Goal: Task Accomplishment & Management: Use online tool/utility

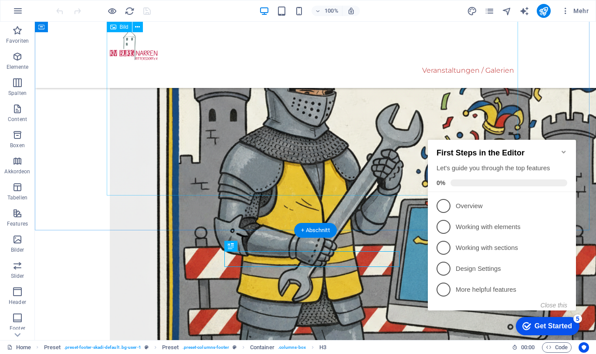
scroll to position [222, 0]
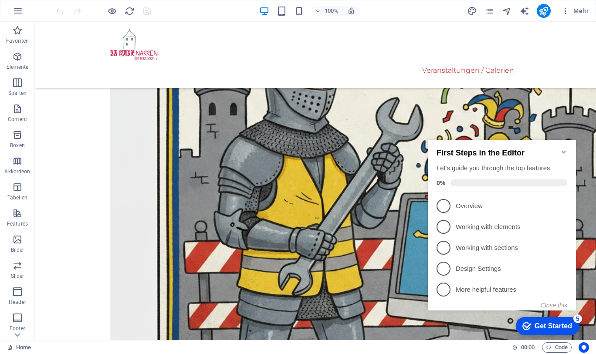
click at [564, 304] on button "Close this" at bounding box center [553, 305] width 27 height 7
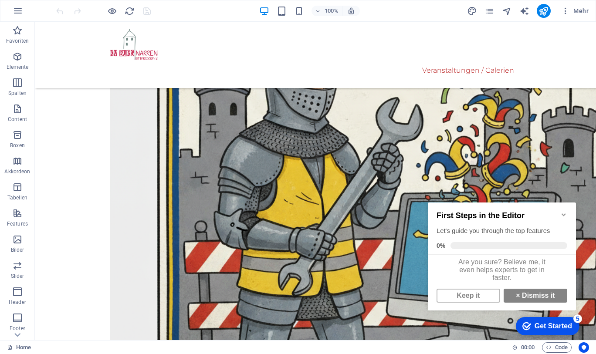
click at [531, 301] on link "× Dismiss it" at bounding box center [535, 296] width 64 height 14
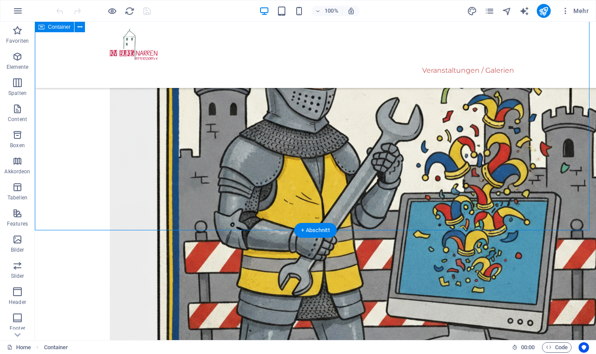
scroll to position [317, 0]
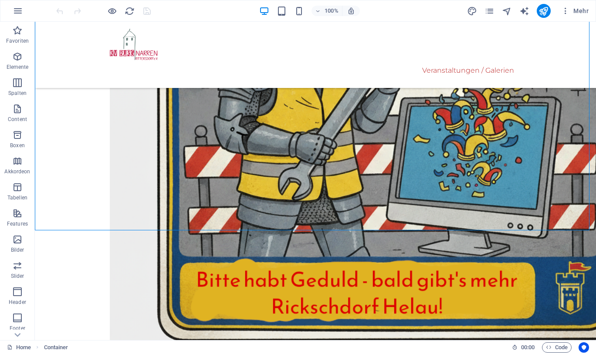
click at [20, 63] on span "Elemente" at bounding box center [17, 61] width 35 height 21
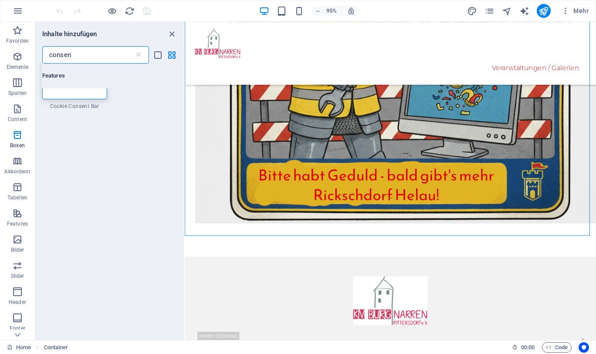
scroll to position [0, 0]
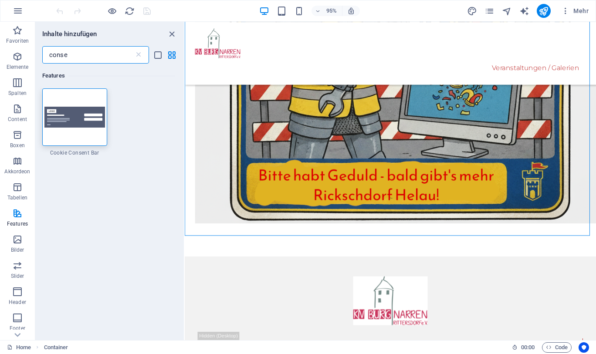
type input "conse"
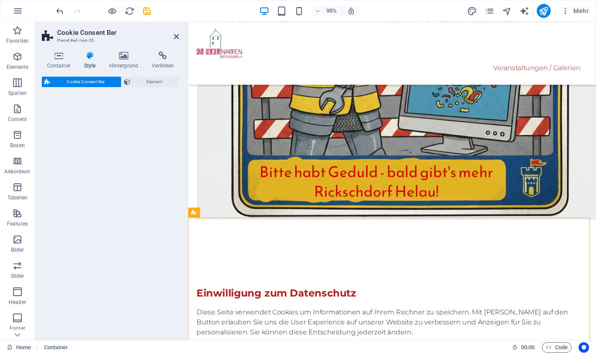
select select "rem"
select select "px"
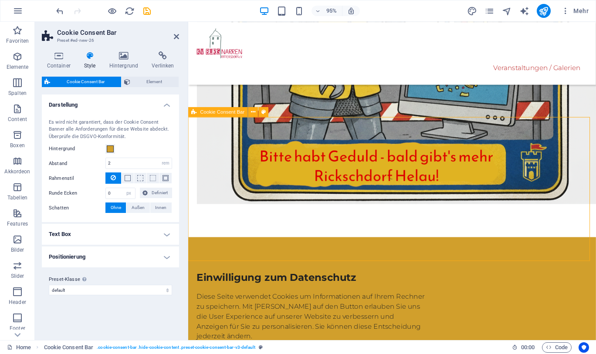
scroll to position [424, 0]
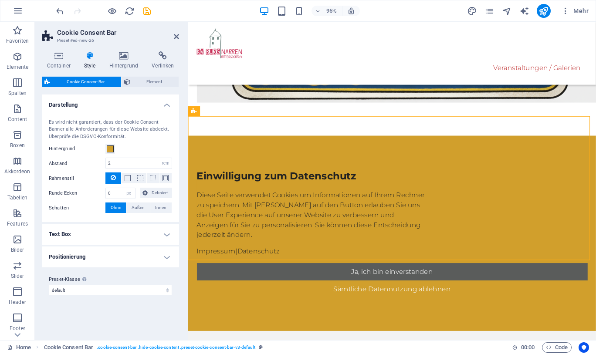
click at [132, 226] on h4 "Text Box" at bounding box center [110, 234] width 137 height 21
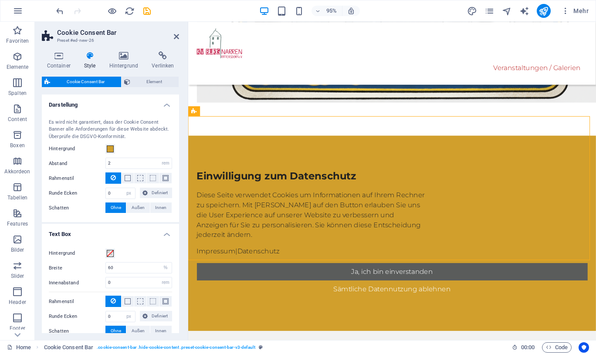
scroll to position [69, 0]
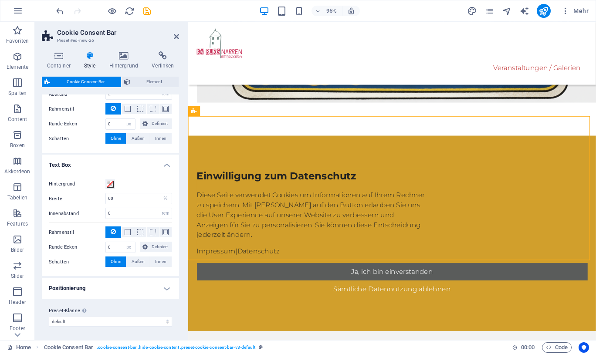
click at [121, 287] on h4 "Positionierung" at bounding box center [110, 288] width 137 height 21
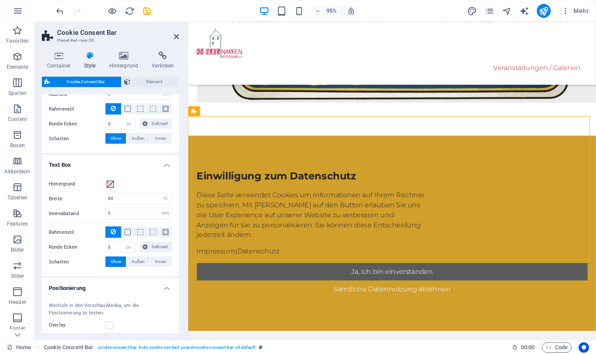
scroll to position [155, 0]
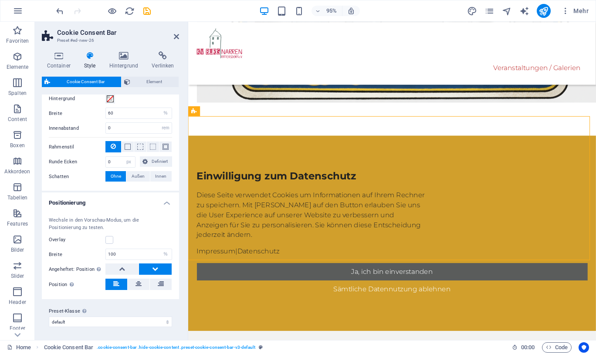
click at [110, 241] on label at bounding box center [109, 240] width 8 height 8
click at [0, 0] on input "Overlay" at bounding box center [0, 0] width 0 height 0
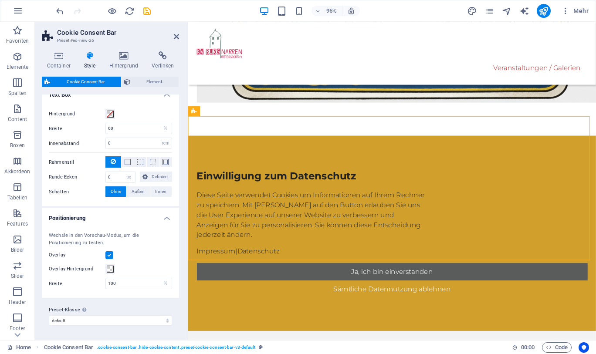
scroll to position [138, 0]
click at [145, 13] on icon "save" at bounding box center [147, 11] width 10 height 10
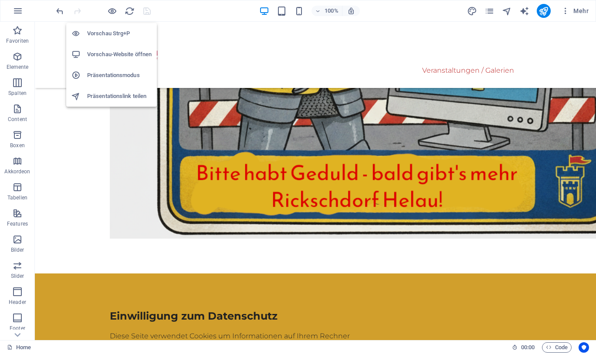
click at [112, 14] on icon "button" at bounding box center [112, 11] width 10 height 10
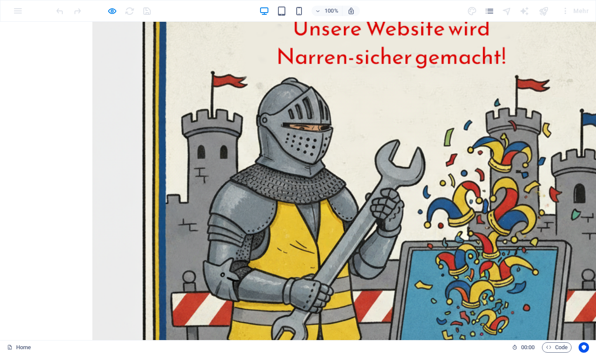
scroll to position [0, 0]
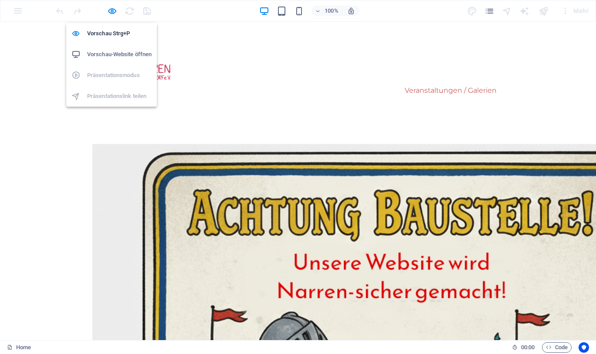
click at [112, 10] on icon "button" at bounding box center [112, 11] width 10 height 10
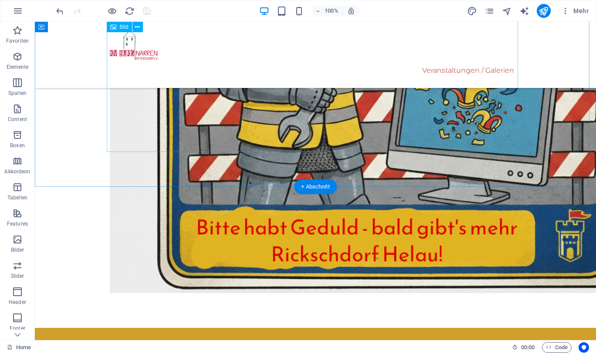
scroll to position [375, 0]
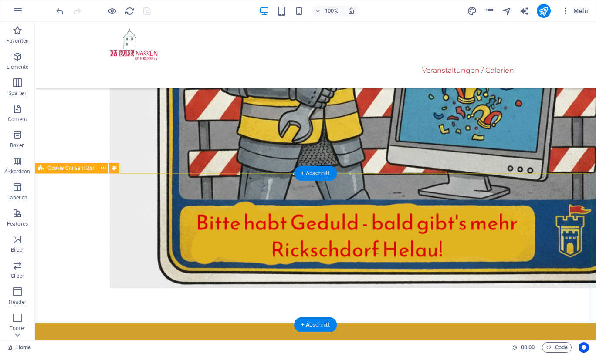
select select "rem"
select select "px"
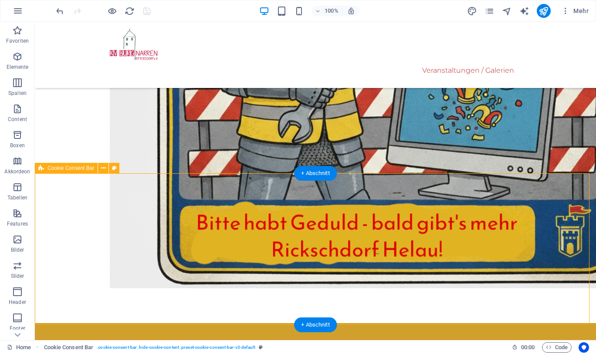
select select "%"
select select "rem"
select select "px"
select select "%"
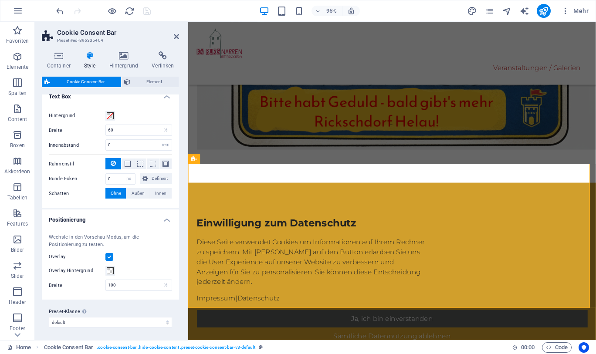
scroll to position [138, 0]
click at [138, 194] on span "Außen" at bounding box center [138, 192] width 13 height 10
type input "2"
type input "4"
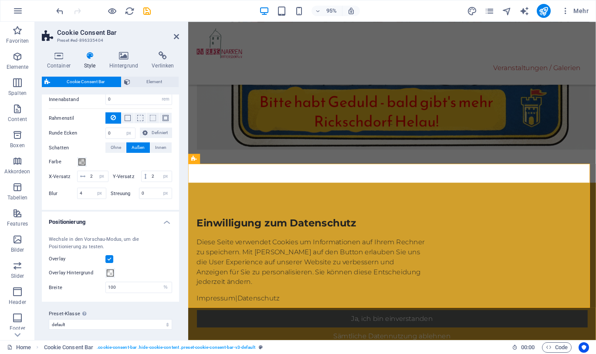
scroll to position [198, 0]
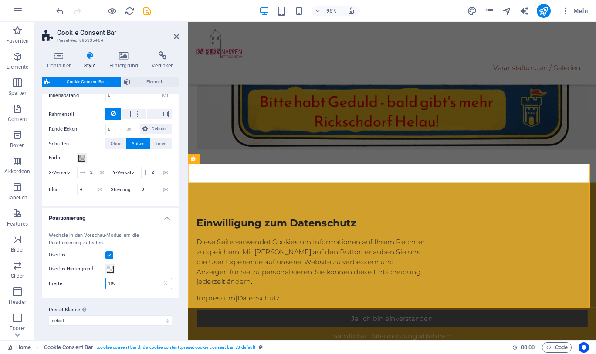
drag, startPoint x: 129, startPoint y: 287, endPoint x: 64, endPoint y: 276, distance: 66.2
click at [64, 276] on div "Wechsle in den Vorschau-Modus, um die Positionierung zu testen. Overlay Overlay…" at bounding box center [110, 260] width 141 height 74
type input "90"
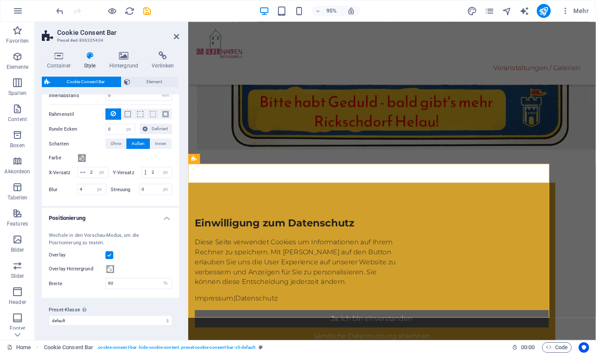
click at [127, 109] on span at bounding box center [128, 114] width 2 height 10
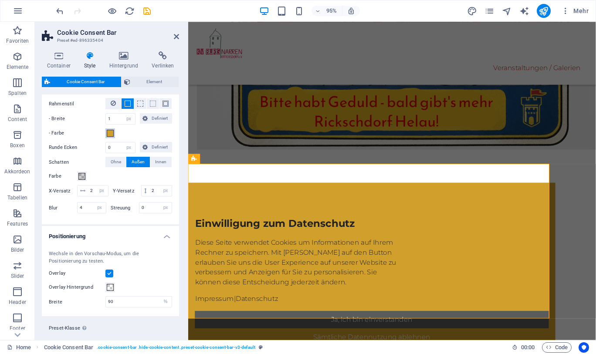
click at [111, 132] on span at bounding box center [110, 133] width 7 height 7
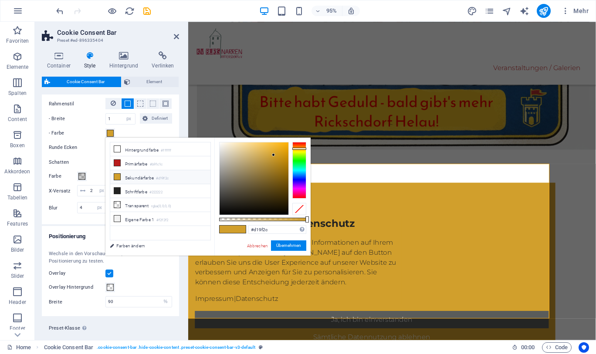
click at [128, 164] on li "Primärfarbe #b91c1c" at bounding box center [160, 163] width 100 height 14
type input "#b91c1c"
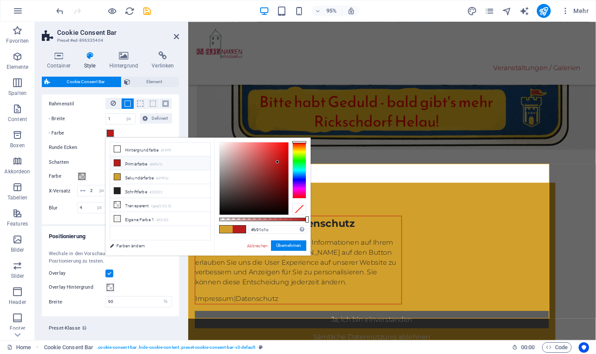
click at [251, 243] on link "Abbrechen" at bounding box center [257, 246] width 23 height 7
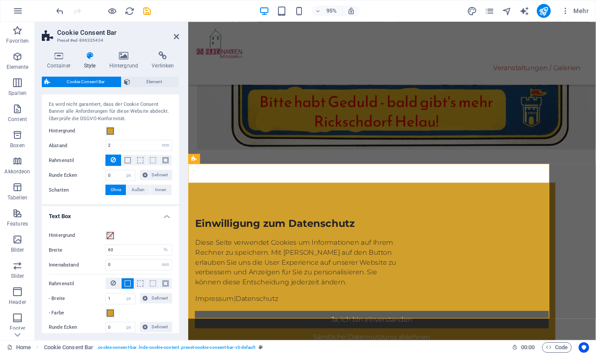
scroll to position [0, 0]
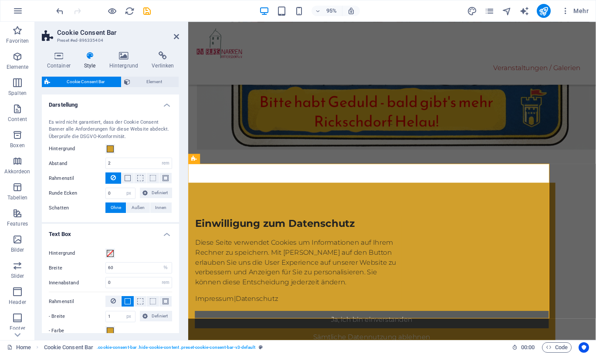
click at [129, 180] on span at bounding box center [128, 178] width 6 height 6
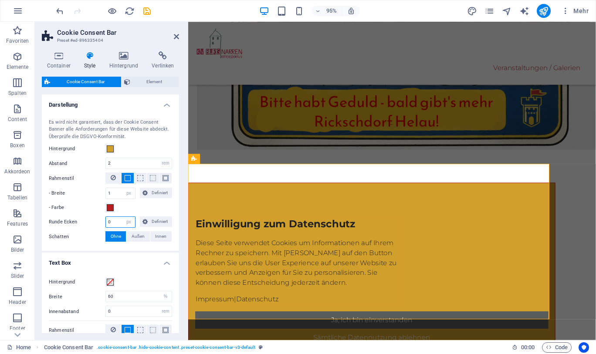
drag, startPoint x: 117, startPoint y: 222, endPoint x: 99, endPoint y: 224, distance: 17.9
click at [99, 224] on div "Runde Ecken 0 px rem % vh vw Definiert Definiert" at bounding box center [110, 221] width 123 height 11
type input "6"
click at [133, 233] on span "Außen" at bounding box center [138, 236] width 13 height 10
type input "2"
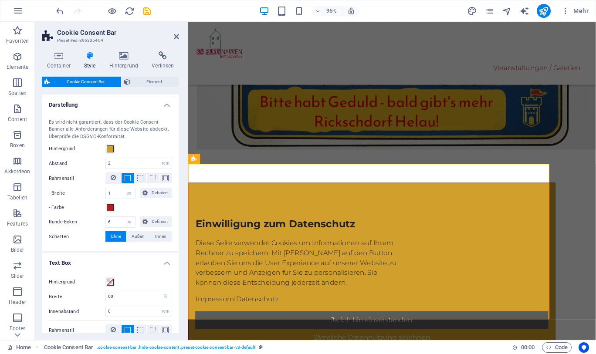
type input "2"
type input "4"
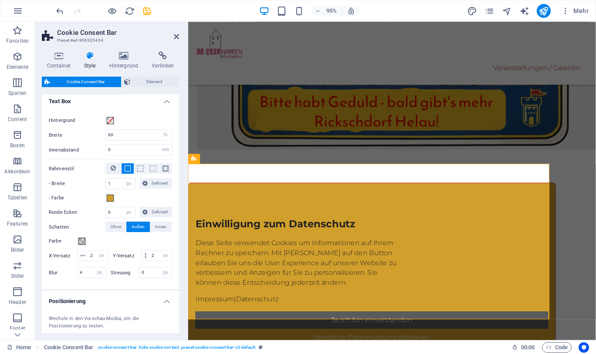
scroll to position [211, 0]
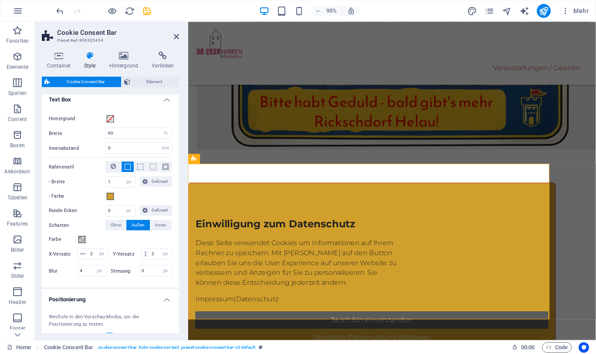
click at [151, 84] on span "Element" at bounding box center [155, 82] width 44 height 10
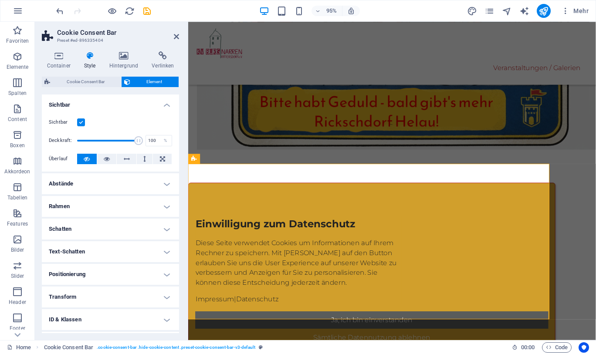
scroll to position [42, 0]
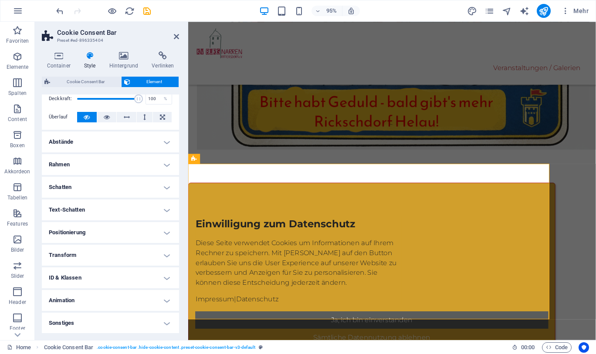
click at [127, 296] on h4 "Animation" at bounding box center [110, 300] width 137 height 21
click at [127, 296] on h4 "Animation" at bounding box center [110, 298] width 137 height 16
click at [156, 300] on h4 "Animation" at bounding box center [110, 300] width 137 height 21
click at [164, 327] on select "Nicht animieren Ein- & Ausblenden Auf- & Zuklappen Rein- & Rauszoomen Von links…" at bounding box center [110, 327] width 123 height 10
select select "shrink"
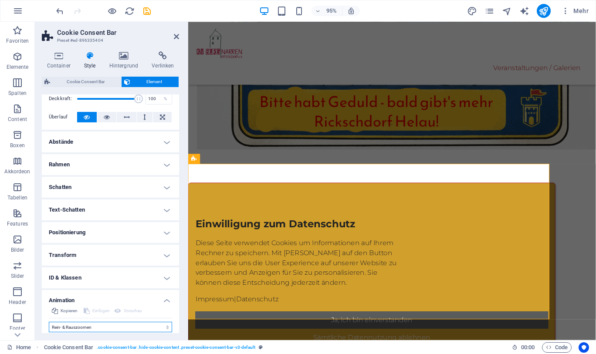
click at [49, 322] on select "Nicht animieren Ein- & Ausblenden Auf- & Zuklappen Rein- & Rauszoomen Von links…" at bounding box center [110, 327] width 123 height 10
select select "scroll"
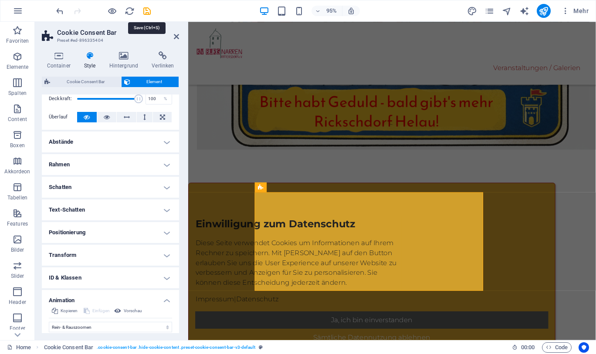
click at [152, 14] on icon "save" at bounding box center [147, 11] width 10 height 10
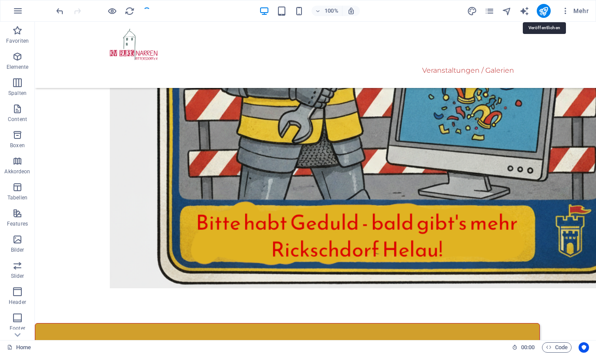
click at [541, 12] on icon "publish" at bounding box center [543, 11] width 10 height 10
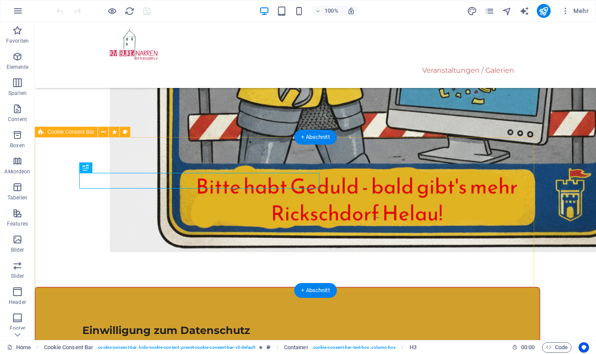
scroll to position [411, 0]
click at [105, 133] on icon at bounding box center [103, 132] width 5 height 9
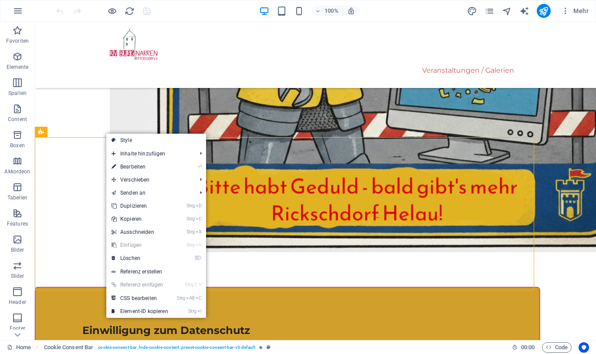
click at [145, 143] on link "Style" at bounding box center [156, 140] width 100 height 13
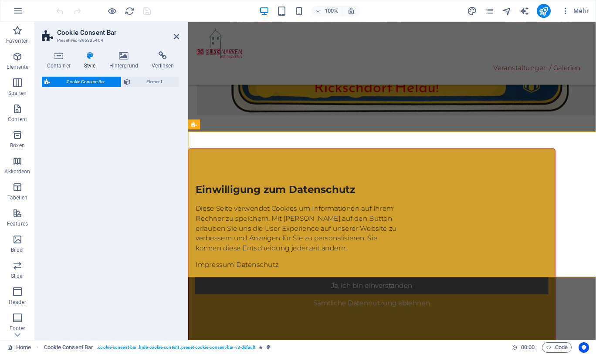
select select "rem"
select select "px"
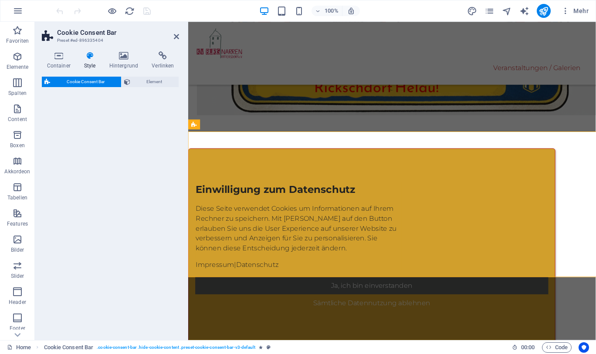
select select "px"
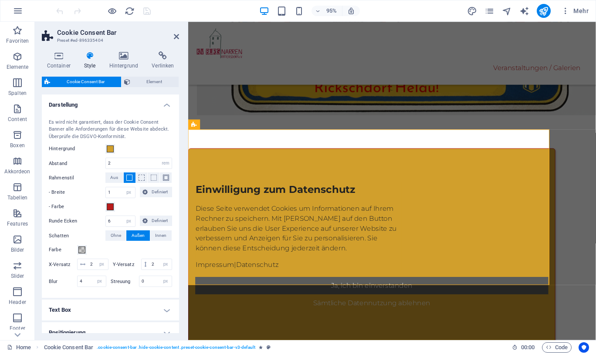
click at [59, 62] on h4 "Container" at bounding box center [60, 60] width 37 height 18
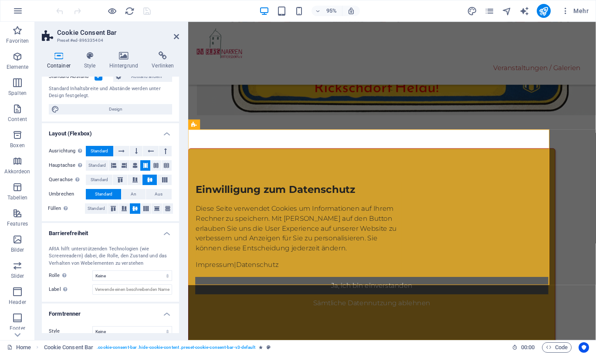
scroll to position [81, 0]
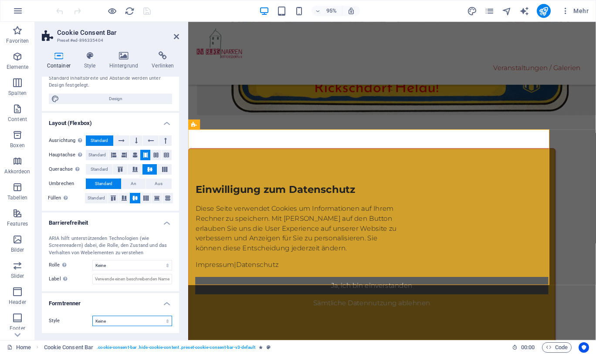
click at [126, 323] on select "Keine Dreieck Viereck Diagonal Polygon 1 Polygon 2 Zickzack Mehrere Zickzack We…" at bounding box center [132, 321] width 80 height 10
click at [66, 322] on label "Style" at bounding box center [71, 321] width 44 height 10
click at [132, 153] on icon at bounding box center [134, 155] width 5 height 10
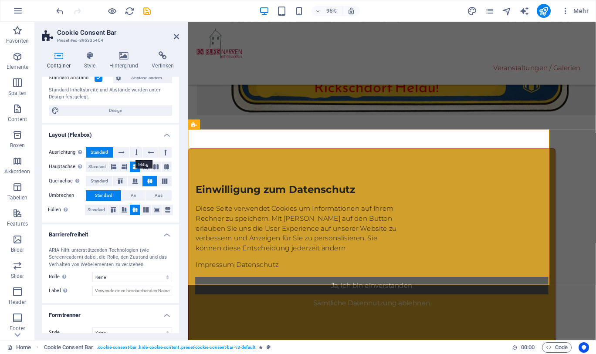
scroll to position [67, 0]
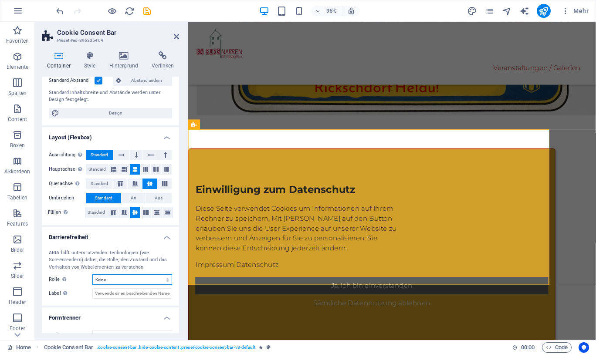
click at [142, 278] on select "Keine Alert Article Banner Comment Complementary Dialog Footer Header Marquee P…" at bounding box center [132, 279] width 80 height 10
select select "banner"
click at [92, 274] on select "Keine Alert Article Banner Comment Complementary Dialog Footer Header Marquee P…" at bounding box center [132, 279] width 80 height 10
click at [119, 294] on input "Label Verwende das ARIA-Label , um Elementen, die für sich genommen nicht selbs…" at bounding box center [132, 293] width 80 height 10
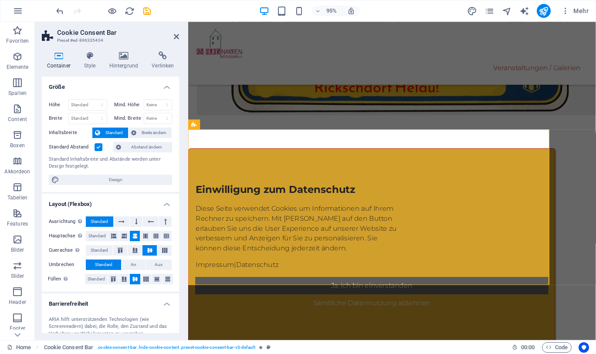
type input "Consent-Banner"
click at [133, 176] on span "Design" at bounding box center [116, 180] width 108 height 10
select select "rem"
select select "ease-in-out"
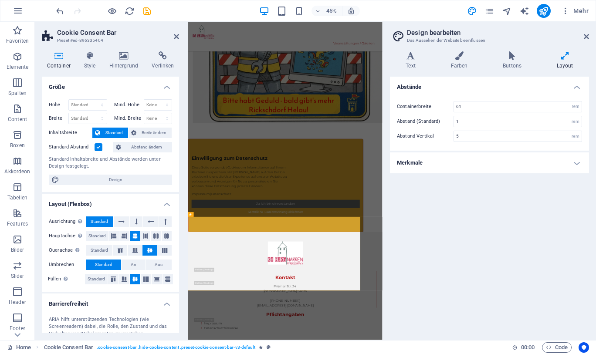
scroll to position [92, 0]
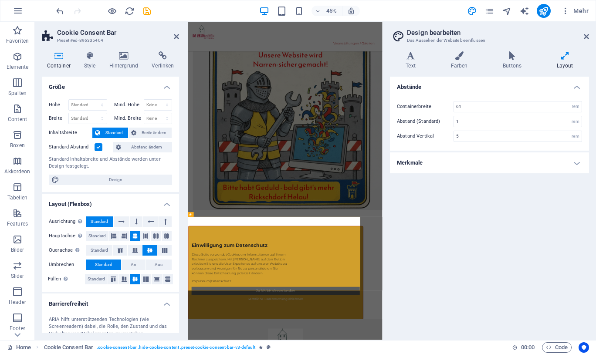
click at [574, 171] on h4 "Merkmale" at bounding box center [489, 162] width 199 height 21
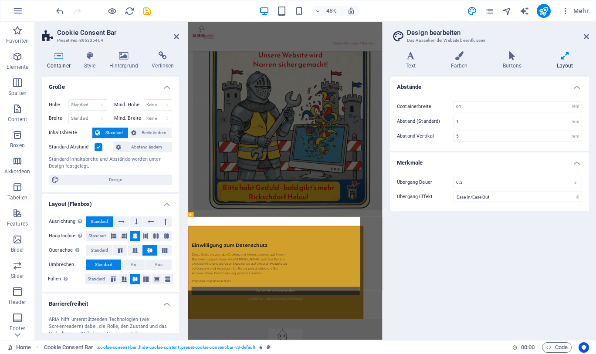
click at [582, 37] on header "Design bearbeiten Das Aussehen der Website beeinflussen" at bounding box center [489, 33] width 197 height 23
click at [586, 35] on icon at bounding box center [586, 36] width 5 height 7
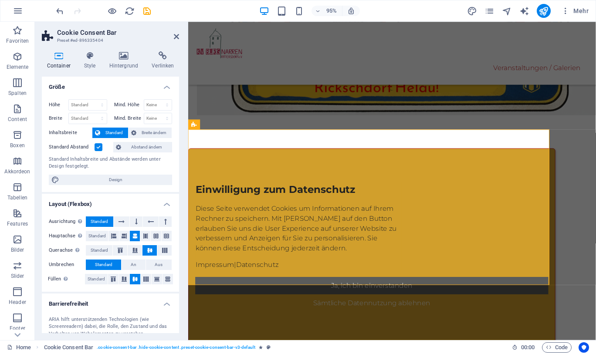
click at [93, 55] on icon at bounding box center [90, 55] width 22 height 9
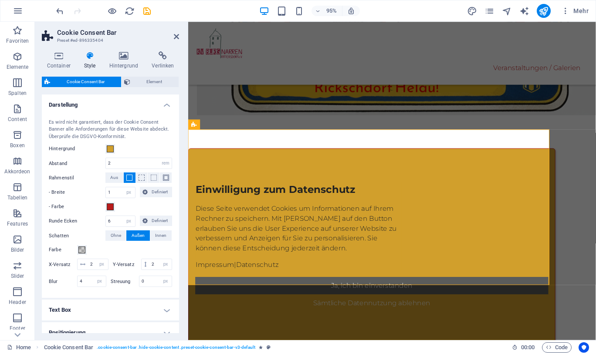
scroll to position [56, 0]
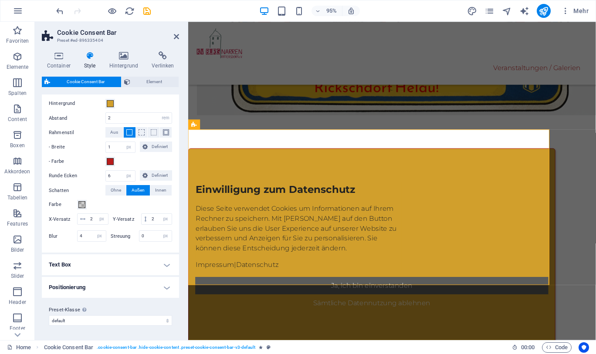
click at [126, 290] on h4 "Positionierung" at bounding box center [110, 287] width 137 height 21
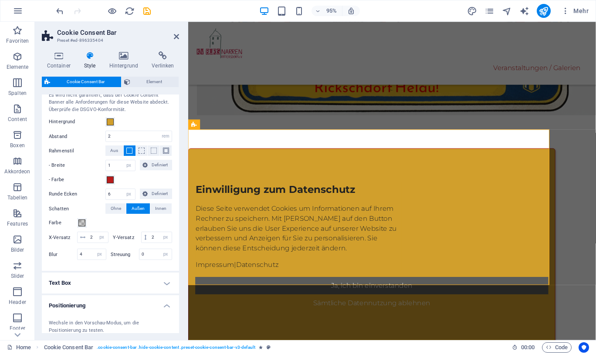
scroll to position [0, 0]
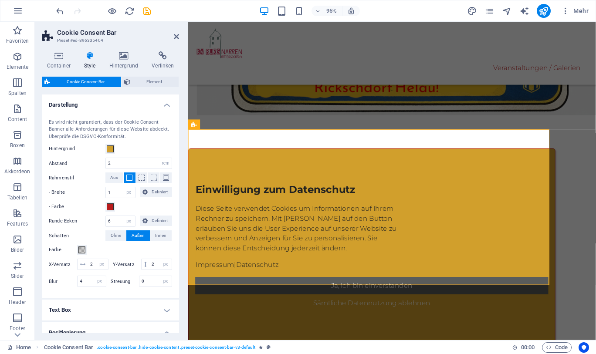
click at [125, 55] on icon at bounding box center [123, 55] width 39 height 9
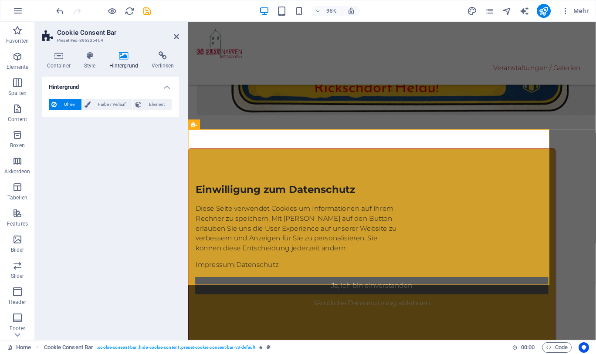
click at [95, 64] on h4 "Style" at bounding box center [91, 60] width 25 height 18
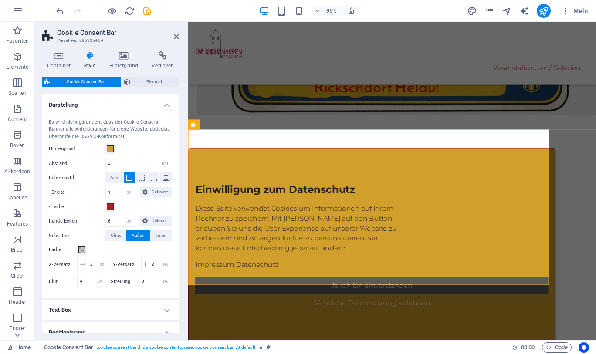
click at [156, 84] on span "Element" at bounding box center [155, 82] width 44 height 10
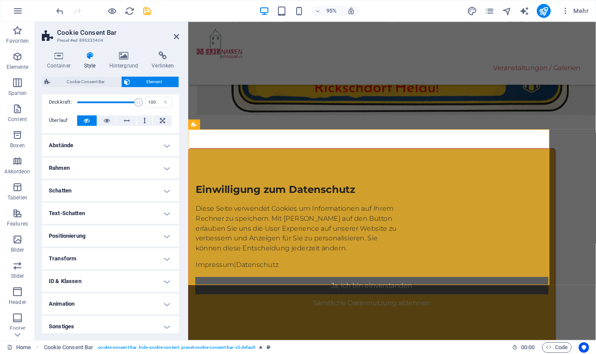
scroll to position [40, 0]
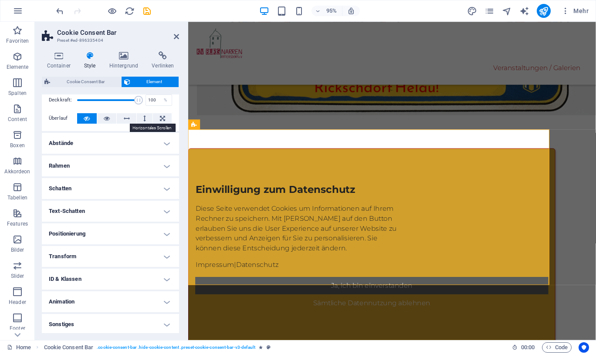
click at [127, 118] on icon at bounding box center [127, 118] width 6 height 10
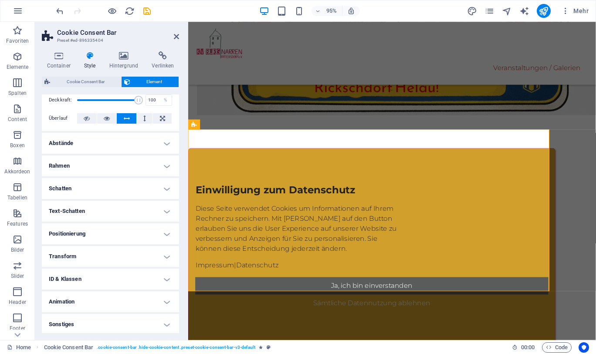
click at [127, 118] on icon at bounding box center [127, 118] width 6 height 10
click at [88, 118] on icon at bounding box center [87, 118] width 6 height 10
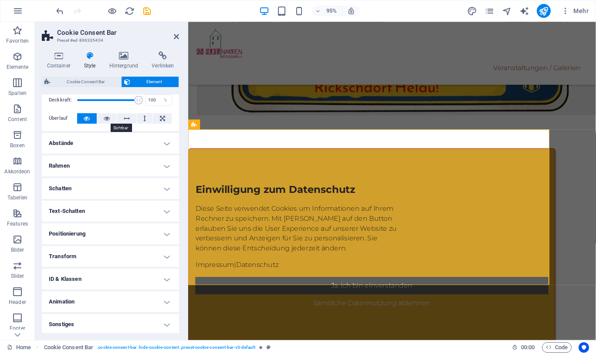
click at [104, 116] on icon at bounding box center [107, 118] width 6 height 10
click at [163, 123] on icon at bounding box center [162, 118] width 5 height 10
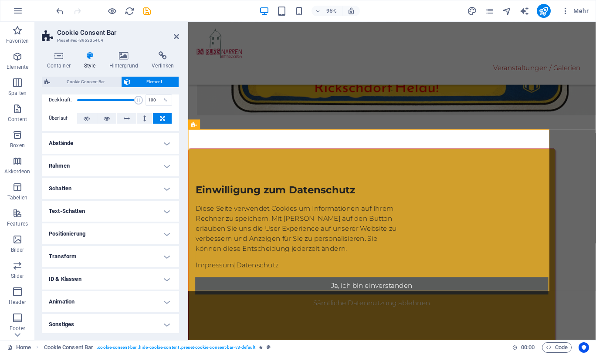
click at [163, 123] on icon at bounding box center [162, 118] width 5 height 10
click at [98, 120] on button at bounding box center [107, 118] width 20 height 10
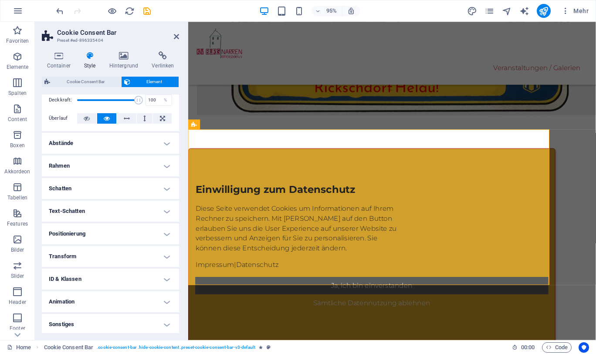
click at [132, 141] on h4 "Abstände" at bounding box center [110, 143] width 137 height 21
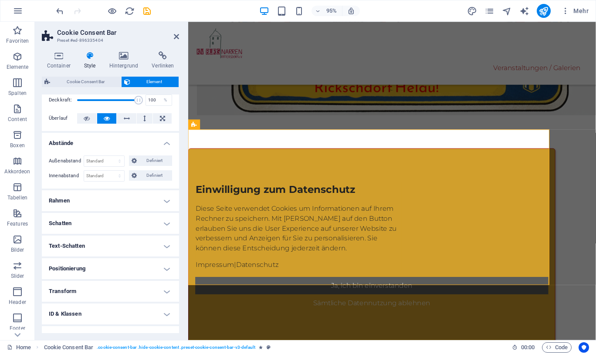
scroll to position [77, 0]
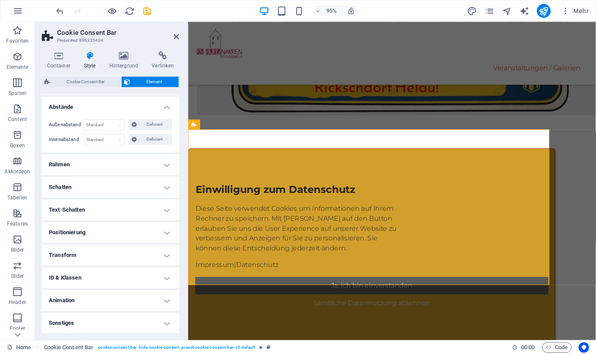
click at [143, 230] on h4 "Positionierung" at bounding box center [110, 232] width 137 height 21
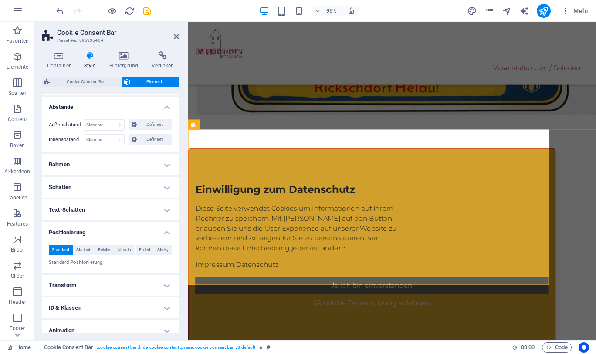
click at [105, 250] on span "Relativ" at bounding box center [104, 250] width 12 height 10
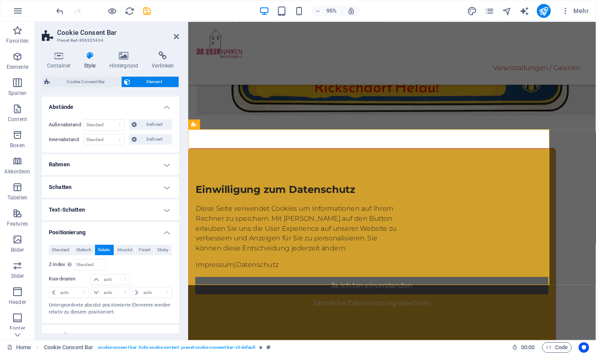
click at [80, 252] on span "Statisch" at bounding box center [83, 250] width 15 height 10
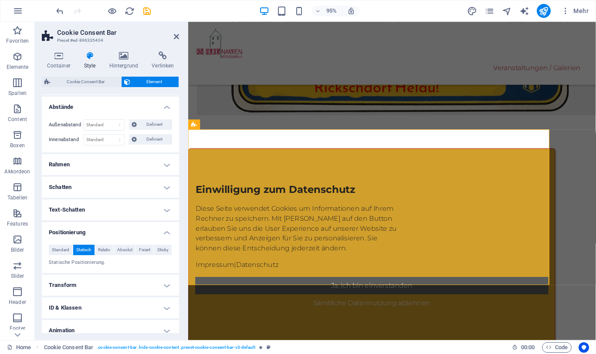
click at [122, 248] on span "Absolut" at bounding box center [124, 250] width 15 height 10
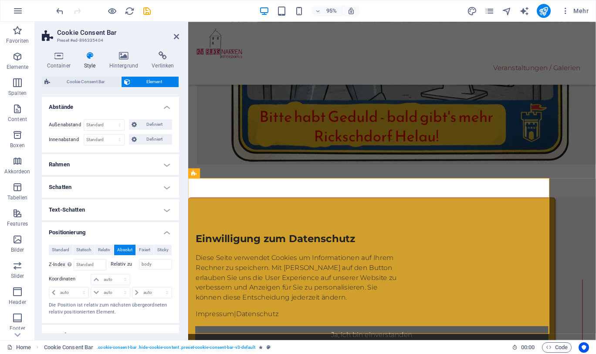
click at [145, 251] on span "Fixiert" at bounding box center [144, 250] width 11 height 10
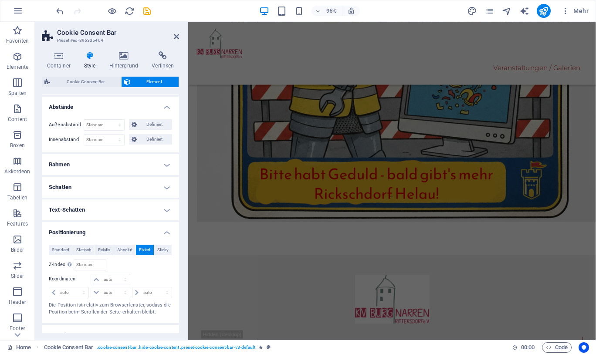
click at [157, 251] on span "Sticky" at bounding box center [162, 250] width 11 height 10
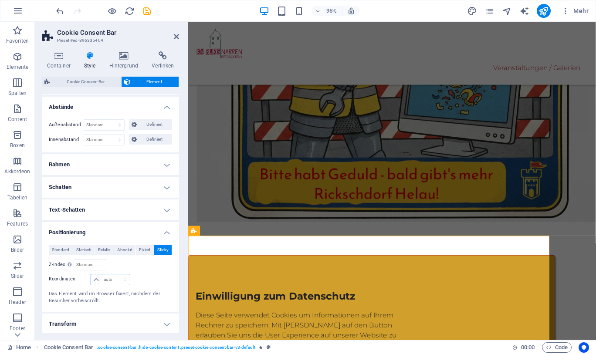
click at [116, 276] on select "auto px rem % em" at bounding box center [110, 279] width 38 height 10
click at [128, 263] on div "Relativ zu body" at bounding box center [142, 264] width 62 height 11
click at [65, 252] on span "Standard" at bounding box center [60, 250] width 17 height 10
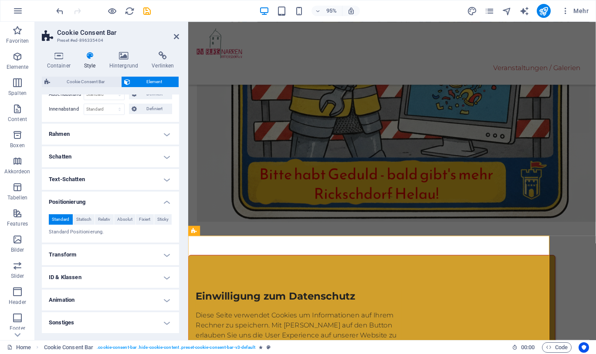
scroll to position [0, 0]
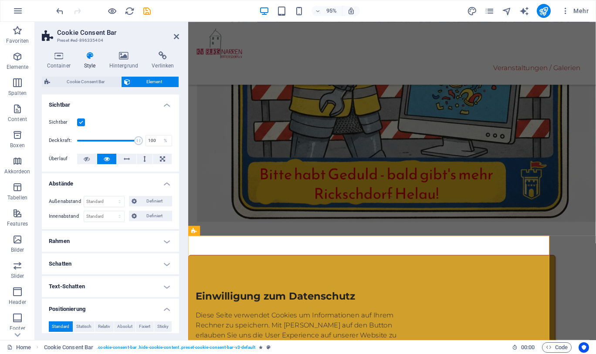
click at [177, 35] on icon at bounding box center [176, 36] width 5 height 7
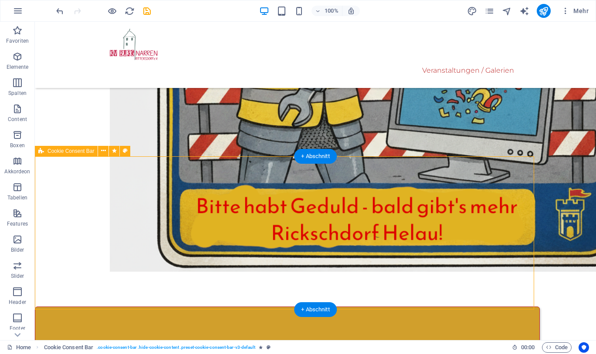
scroll to position [392, 0]
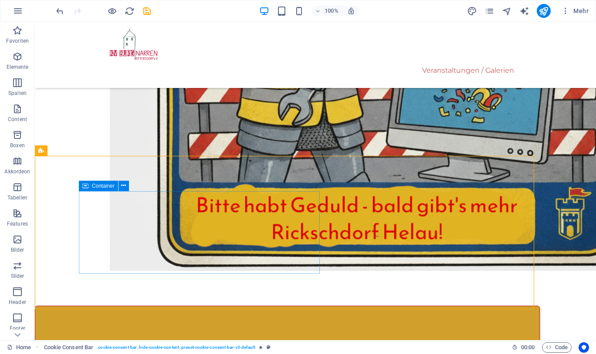
click at [121, 186] on icon at bounding box center [123, 185] width 5 height 9
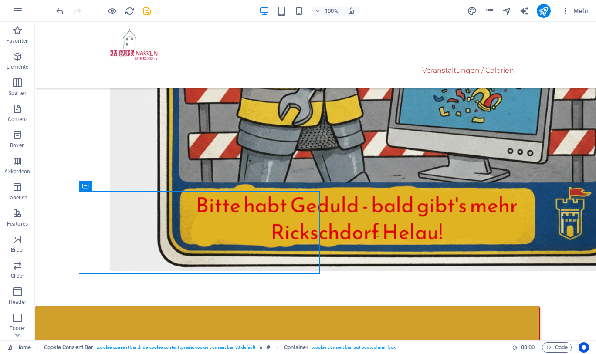
drag, startPoint x: 9, startPoint y: 97, endPoint x: 22, endPoint y: 91, distance: 14.2
click at [22, 91] on p "Spalten" at bounding box center [17, 93] width 18 height 7
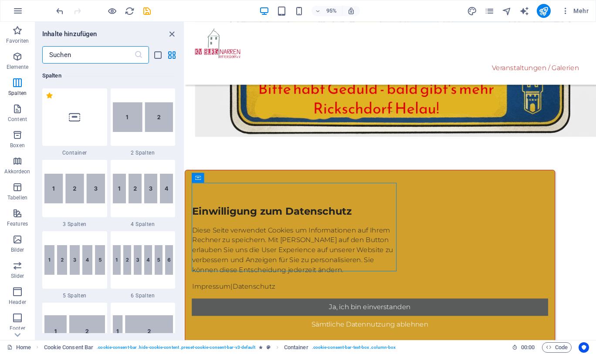
scroll to position [501, 0]
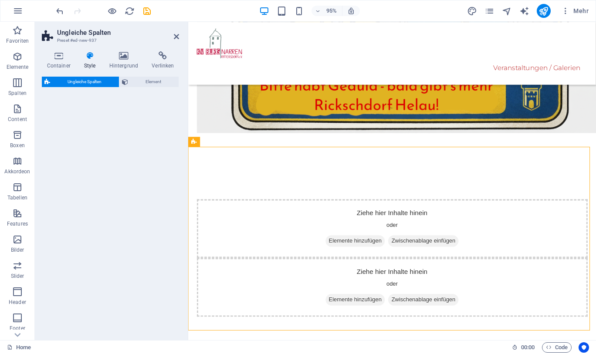
select select "%"
select select "rem"
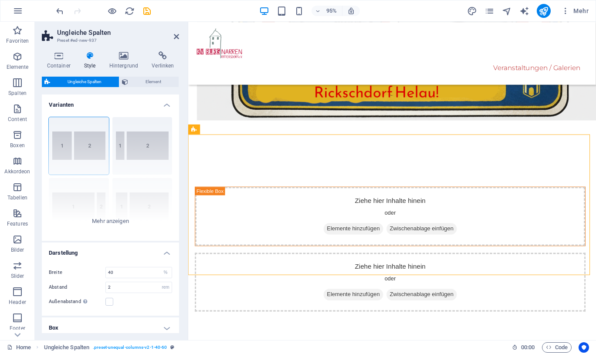
scroll to position [405, 0]
click at [61, 12] on icon "undo" at bounding box center [60, 11] width 10 height 10
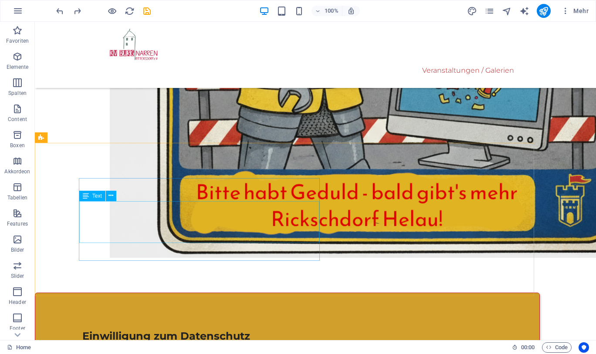
click at [111, 196] on icon at bounding box center [110, 195] width 5 height 9
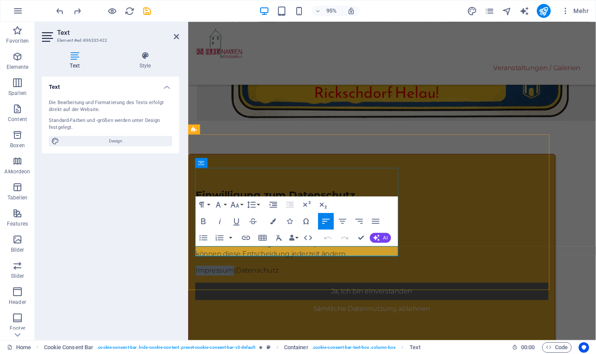
drag, startPoint x: 236, startPoint y: 260, endPoint x: 196, endPoint y: 262, distance: 40.1
click at [196, 278] on p "Impressum | Datenschutz" at bounding box center [304, 283] width 216 height 10
click at [248, 237] on icon "button" at bounding box center [246, 238] width 10 height 10
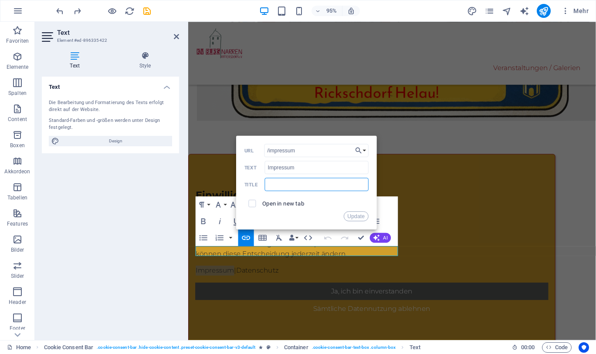
click at [343, 184] on input "text" at bounding box center [317, 184] width 104 height 13
type input "Impressum"
click at [361, 155] on icon "button" at bounding box center [358, 150] width 8 height 10
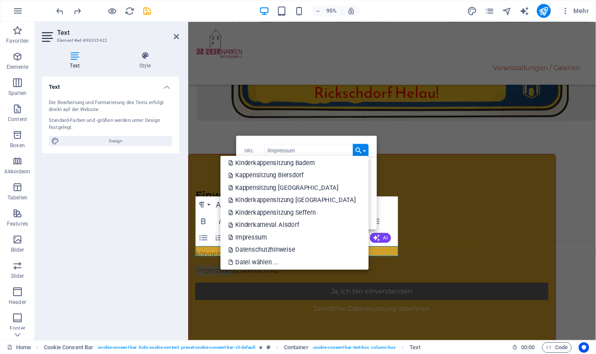
scroll to position [162, 0]
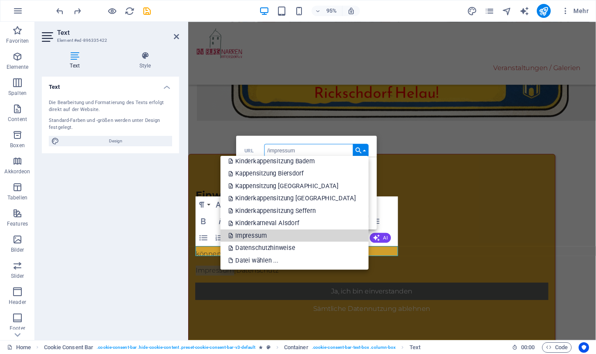
click at [285, 233] on link "Impressum" at bounding box center [294, 235] width 148 height 13
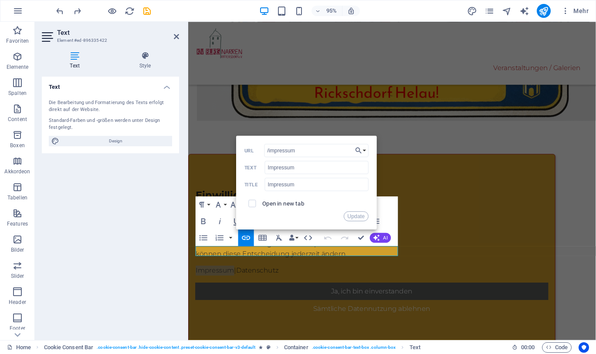
click at [357, 215] on button "Update" at bounding box center [356, 216] width 25 height 10
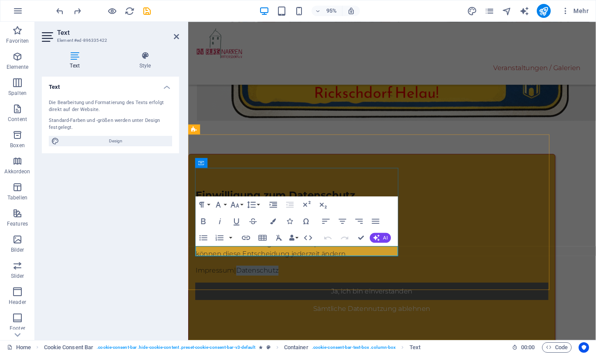
drag, startPoint x: 292, startPoint y: 263, endPoint x: 242, endPoint y: 265, distance: 50.1
click at [242, 278] on p "Impressum | Datenschutz" at bounding box center [304, 283] width 216 height 10
type input "/datenschutz"
type input "Datenschutz"
click at [249, 236] on icon "button" at bounding box center [246, 238] width 8 height 4
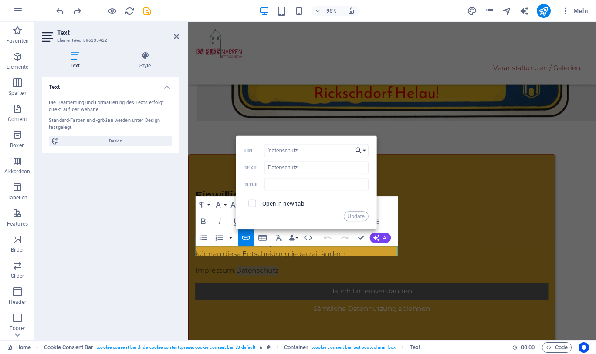
click at [364, 151] on button "Choose Link" at bounding box center [361, 150] width 16 height 13
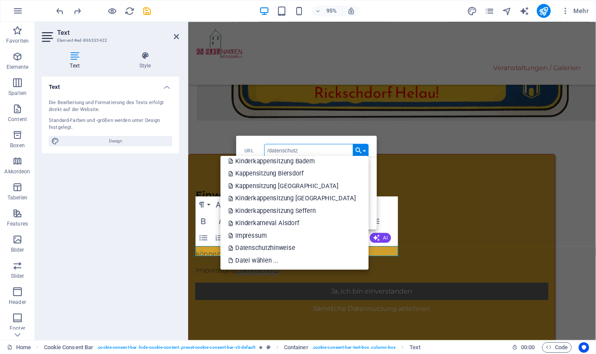
click at [325, 247] on link "Datenschutzhinweise" at bounding box center [294, 248] width 148 height 12
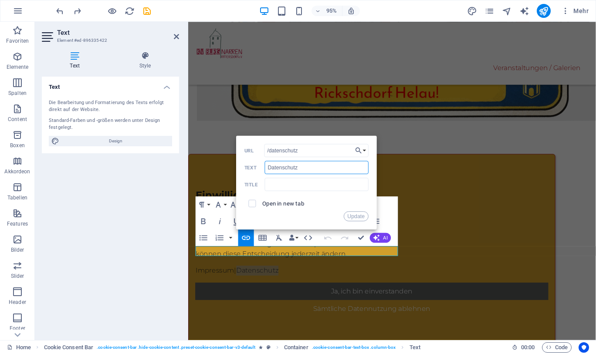
click at [312, 169] on input "Datenschutz" at bounding box center [317, 167] width 104 height 13
type input "Datenschutzhinweise"
click at [308, 182] on input "text" at bounding box center [317, 184] width 104 height 13
type input "Datenschutzhinweise"
click at [352, 214] on button "Update" at bounding box center [356, 216] width 25 height 10
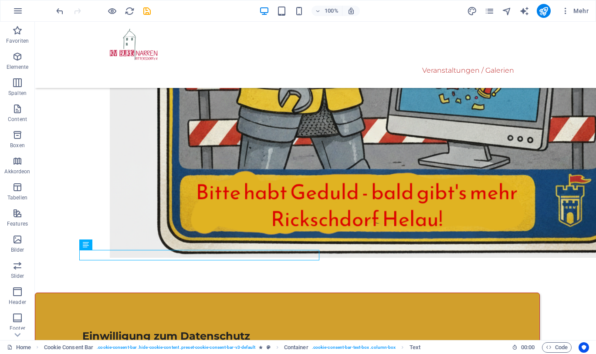
click at [20, 58] on icon "button" at bounding box center [17, 56] width 10 height 10
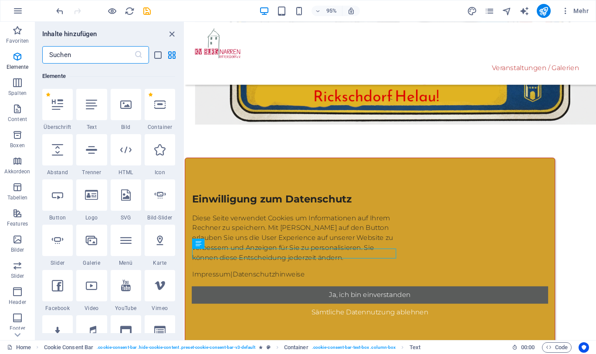
scroll to position [93, 0]
click at [18, 243] on icon "button" at bounding box center [17, 239] width 10 height 10
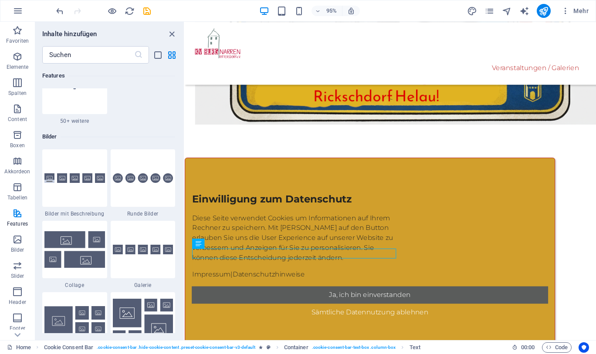
scroll to position [4353, 0]
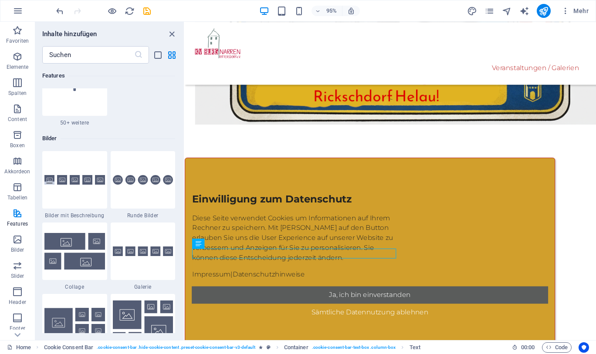
click at [16, 63] on span "Elemente" at bounding box center [17, 61] width 35 height 21
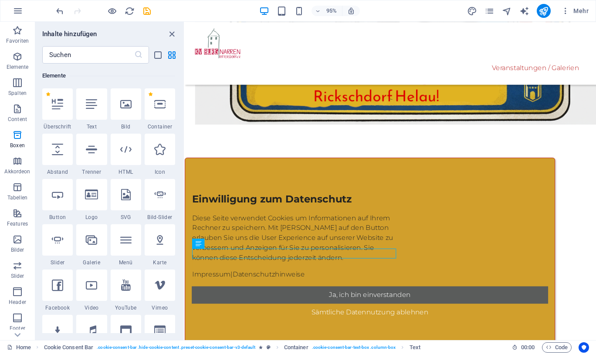
scroll to position [93, 0]
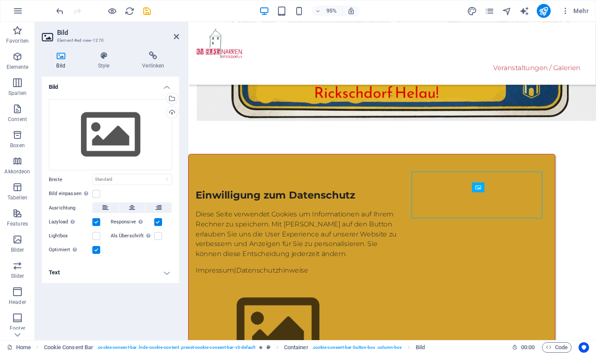
click at [173, 114] on div "Hochladen" at bounding box center [171, 113] width 13 height 13
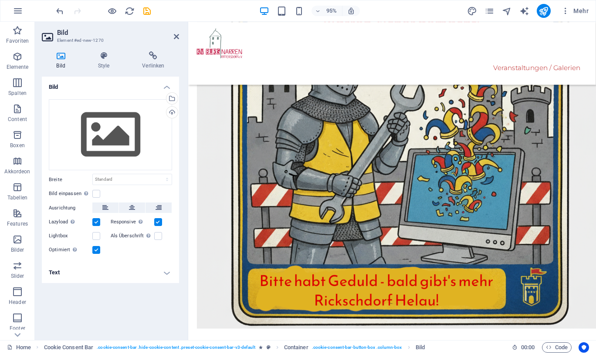
scroll to position [163, 0]
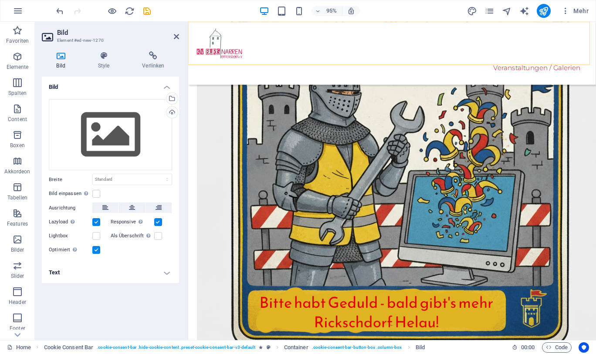
click at [422, 60] on nav "Veranstaltungen / Galerien" at bounding box center [402, 70] width 411 height 21
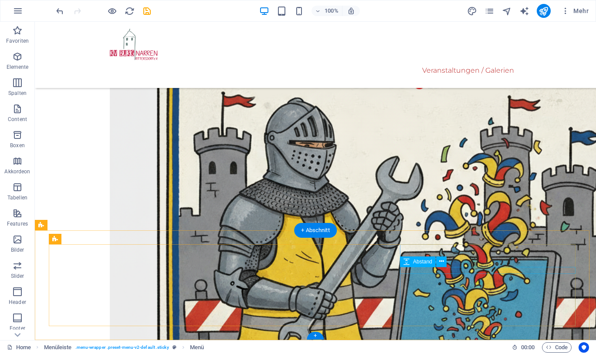
scroll to position [474, 0]
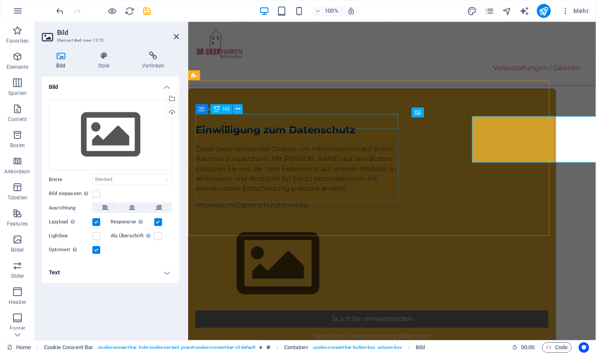
scroll to position [462, 0]
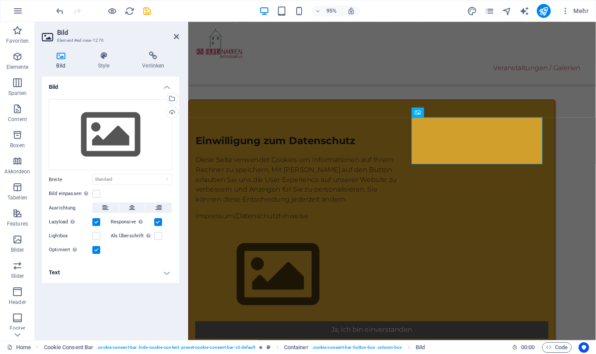
click at [172, 109] on div "Hochladen" at bounding box center [171, 113] width 13 height 13
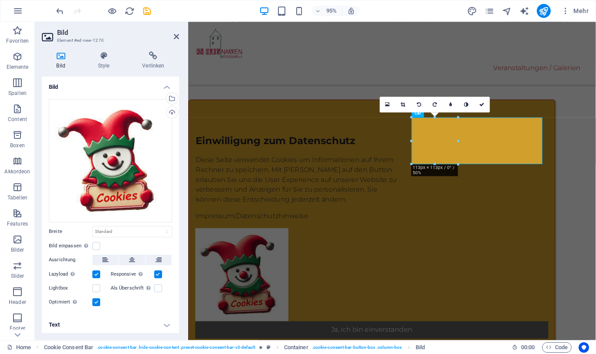
click at [174, 32] on h2 "Bild" at bounding box center [118, 33] width 122 height 8
click at [176, 38] on icon at bounding box center [176, 36] width 5 height 7
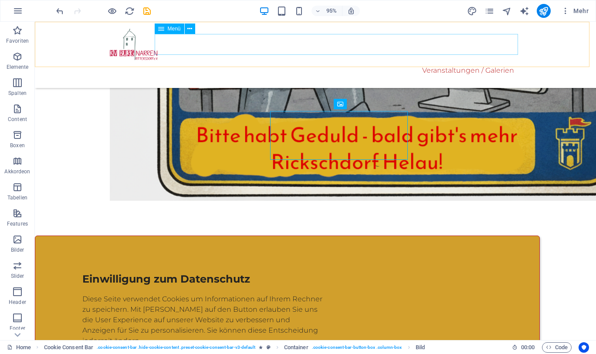
scroll to position [474, 0]
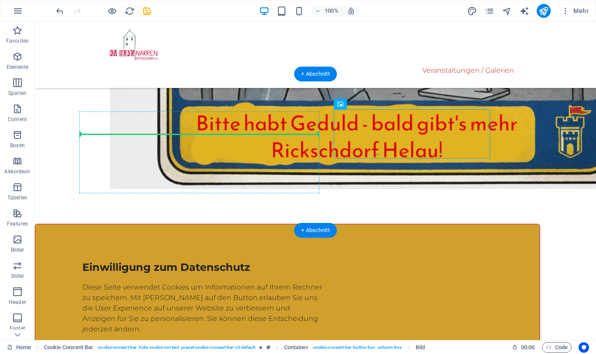
drag, startPoint x: 358, startPoint y: 128, endPoint x: 85, endPoint y: 133, distance: 272.7
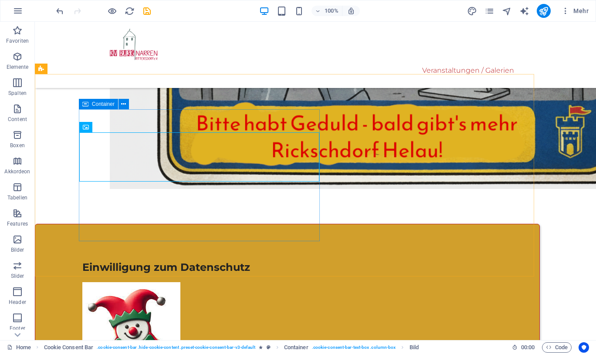
click at [122, 105] on icon at bounding box center [123, 104] width 5 height 9
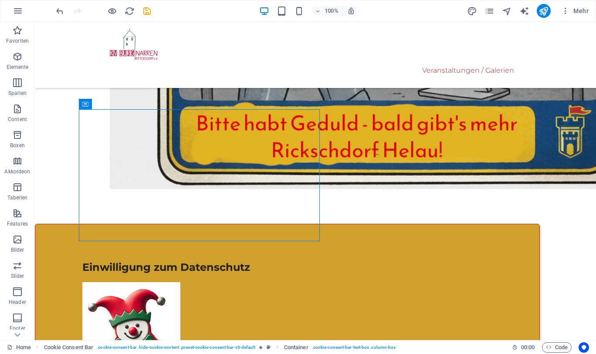
click at [20, 66] on p "Elemente" at bounding box center [18, 67] width 22 height 7
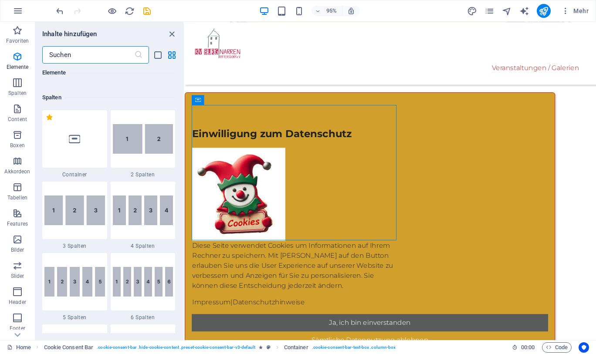
scroll to position [410, 0]
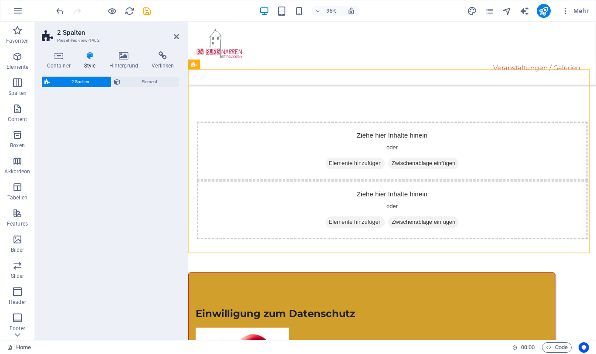
select select "rem"
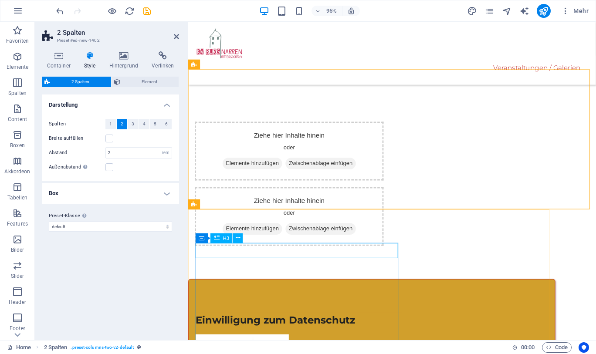
drag, startPoint x: 408, startPoint y: 121, endPoint x: 226, endPoint y: 261, distance: 229.4
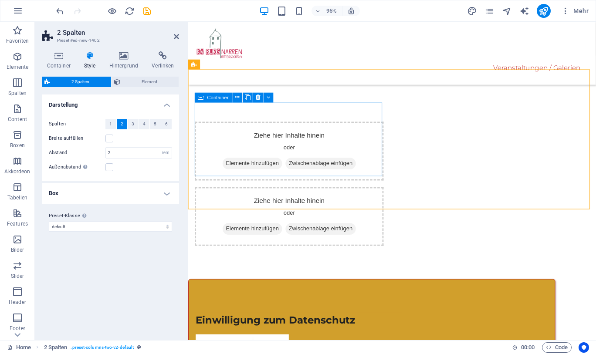
click at [222, 127] on div "Ziehe hier Inhalte hinein oder Elemente hinzufügen Zwischenablage einfügen" at bounding box center [294, 158] width 199 height 62
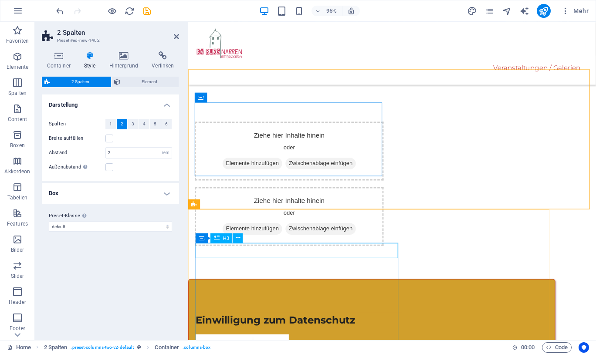
drag, startPoint x: 411, startPoint y: 119, endPoint x: 216, endPoint y: 255, distance: 237.3
click at [202, 240] on icon at bounding box center [202, 238] width 6 height 10
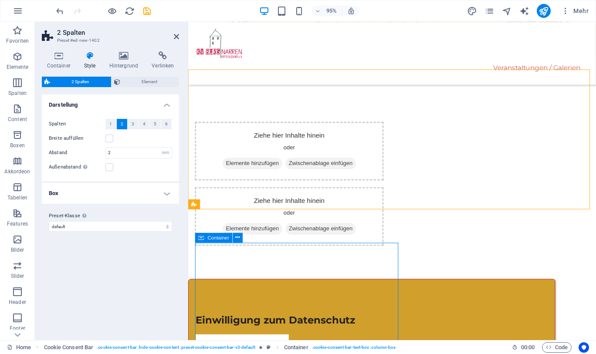
click at [202, 239] on icon at bounding box center [202, 238] width 6 height 10
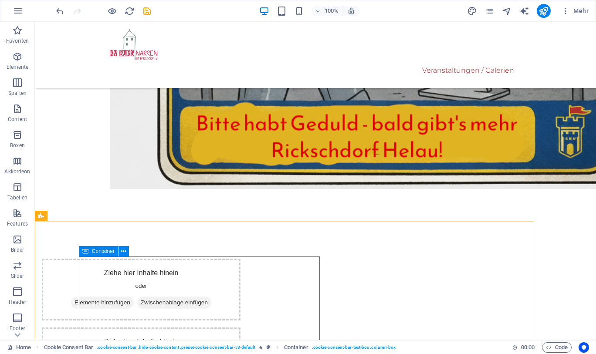
click at [86, 249] on icon at bounding box center [85, 251] width 6 height 10
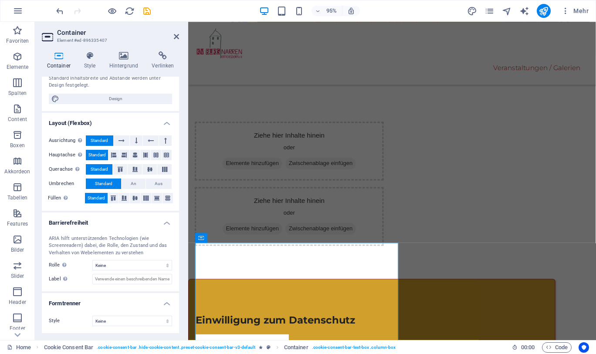
scroll to position [0, 0]
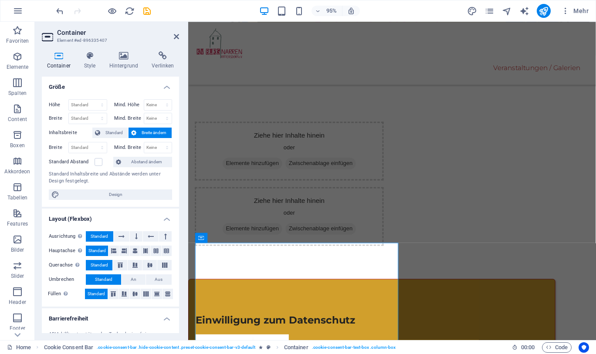
click at [88, 64] on h4 "Style" at bounding box center [91, 60] width 25 height 18
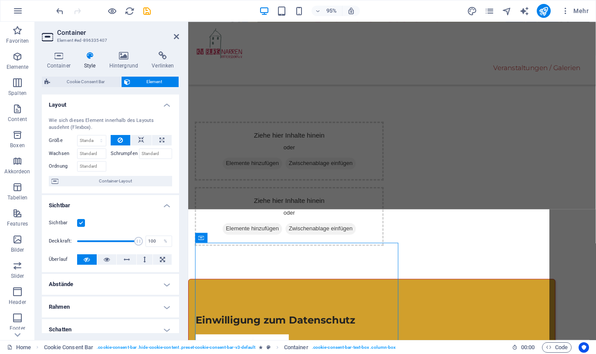
click at [88, 83] on span "Cookie Consent Bar" at bounding box center [86, 82] width 66 height 10
select select "rem"
select select "px"
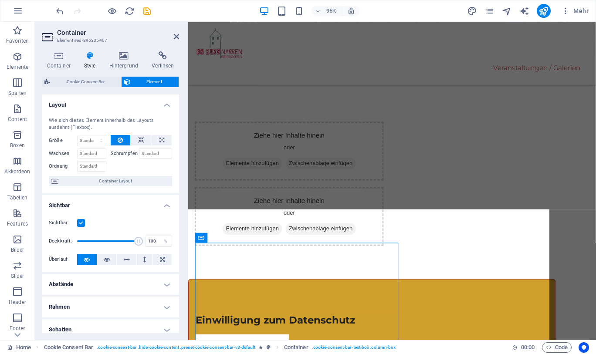
select select "px"
select select "%"
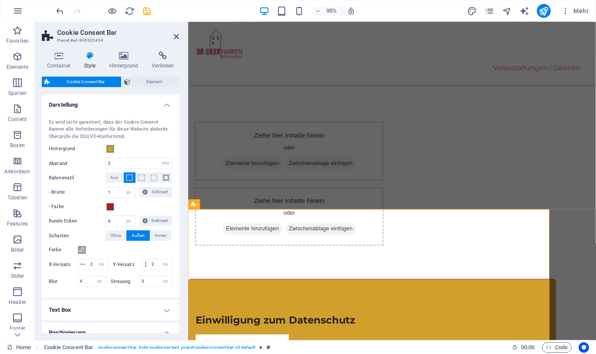
click at [145, 81] on span "Element" at bounding box center [155, 82] width 44 height 10
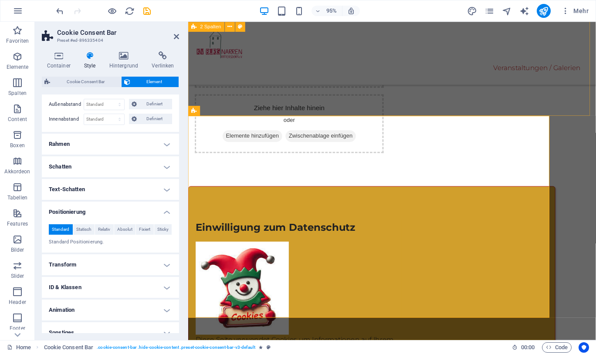
scroll to position [572, 0]
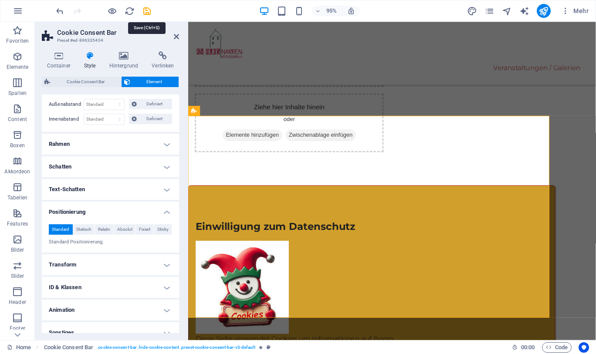
click at [148, 11] on icon "save" at bounding box center [147, 11] width 10 height 10
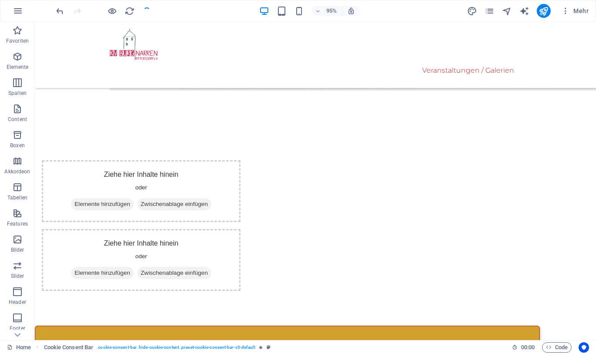
scroll to position [574, 0]
